Goal: Navigation & Orientation: Find specific page/section

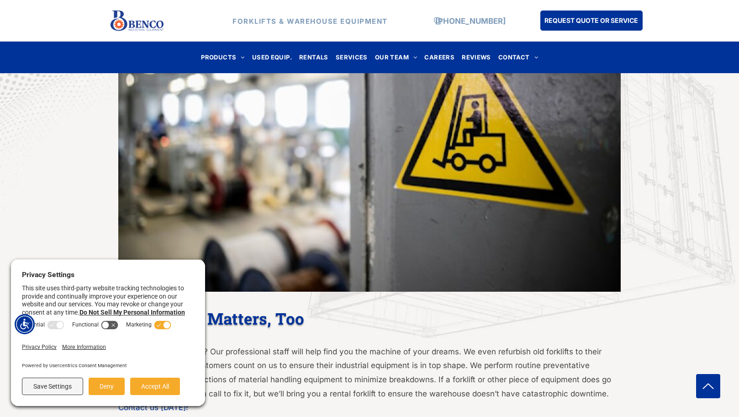
scroll to position [1325, 0]
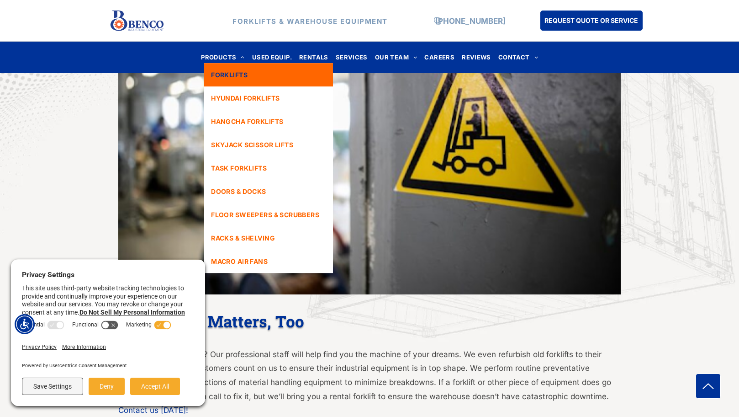
click at [245, 72] on span "FORKLIFTS" at bounding box center [229, 75] width 37 height 10
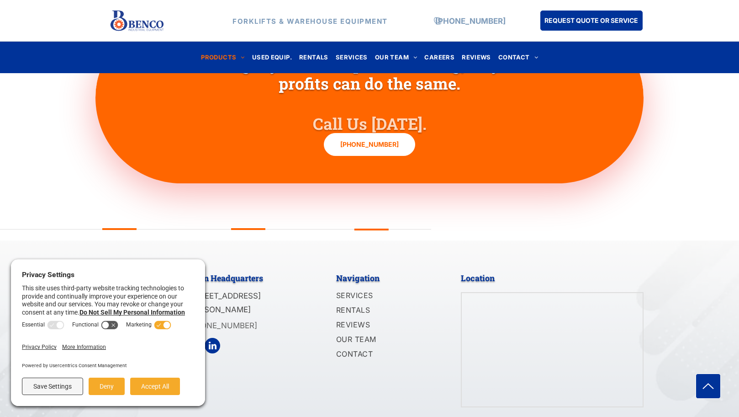
scroll to position [1223, 0]
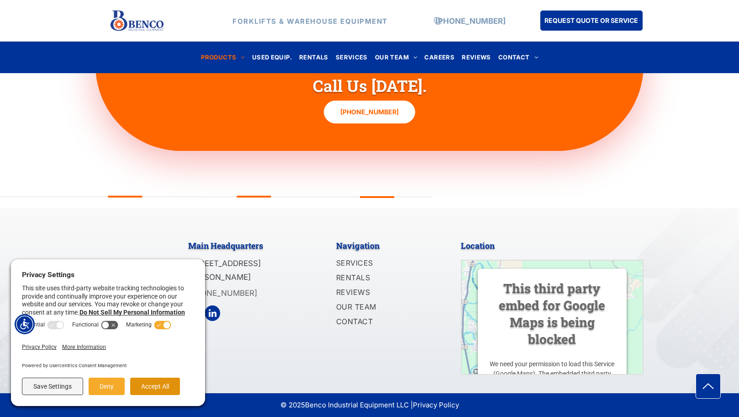
click at [145, 388] on button "Accept All" at bounding box center [155, 385] width 50 height 17
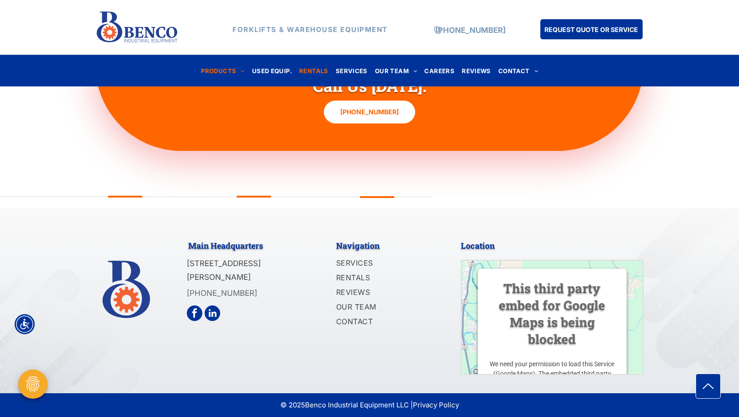
click at [310, 75] on span "RENTALS" at bounding box center [313, 70] width 29 height 12
